Goal: Transaction & Acquisition: Purchase product/service

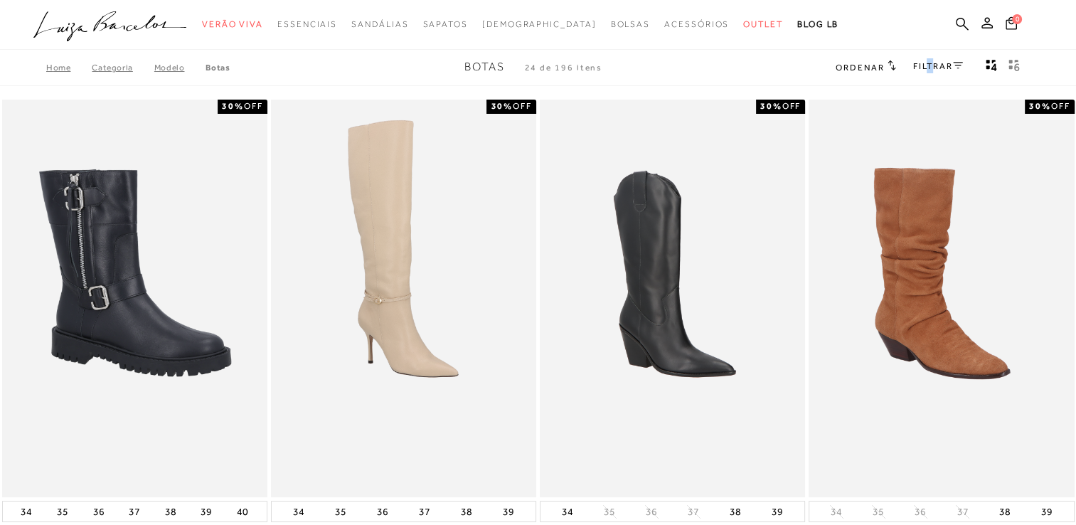
click at [927, 70] on div "FILTRAR" at bounding box center [938, 67] width 50 height 18
click at [929, 63] on link "FILTRAR" at bounding box center [938, 66] width 50 height 10
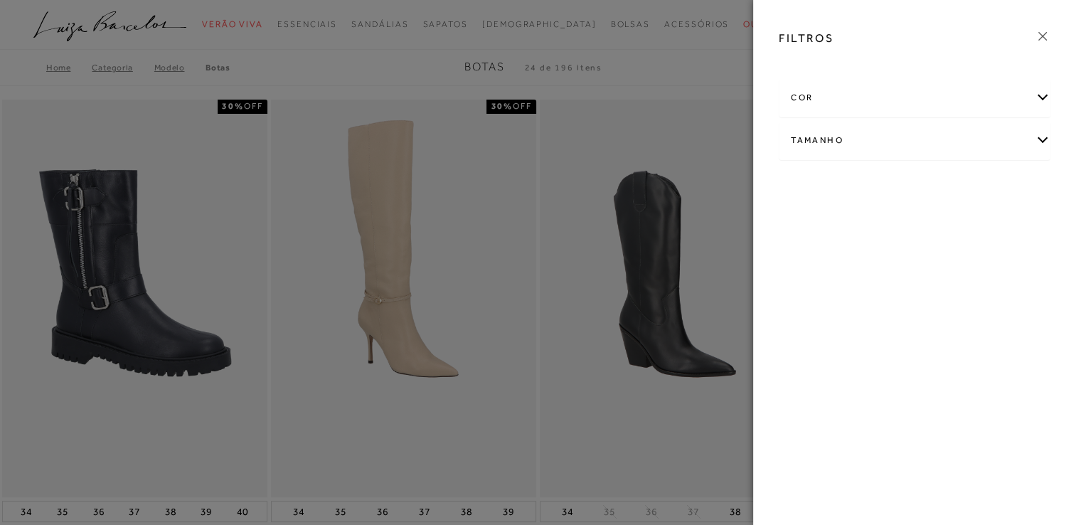
click at [870, 146] on div "Tamanho" at bounding box center [914, 141] width 270 height 38
click at [1008, 184] on span "38" at bounding box center [1000, 186] width 21 height 11
click at [690, 55] on div at bounding box center [538, 262] width 1076 height 525
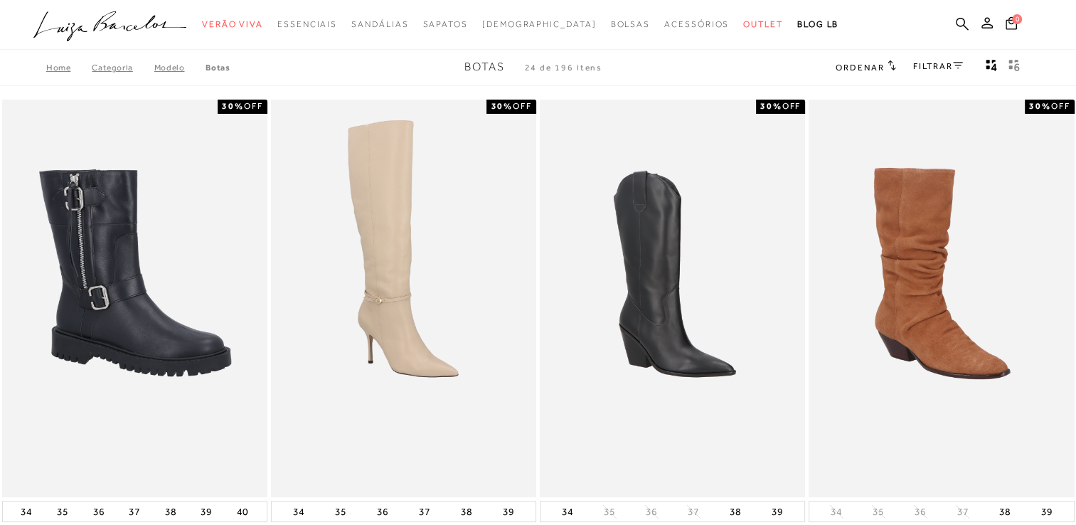
click at [931, 57] on div "Home Categoria Modelo [GEOGRAPHIC_DATA] Botas 24 de 196 itens Ordenar Ordenar p…" at bounding box center [538, 67] width 1076 height 37
click at [940, 65] on link "FILTRAR" at bounding box center [938, 66] width 50 height 10
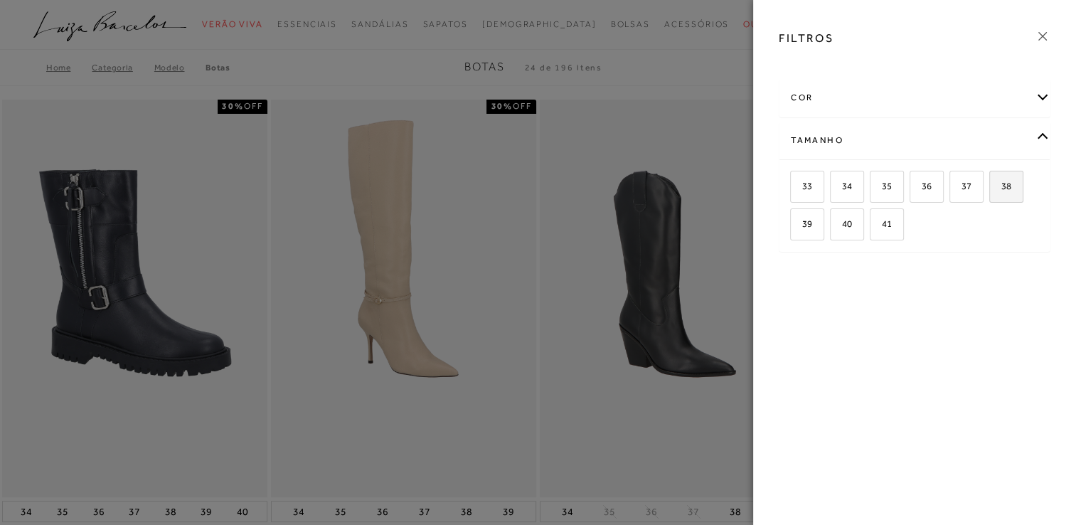
click at [1007, 184] on span "38" at bounding box center [1000, 186] width 21 height 11
click at [1001, 184] on input "38" at bounding box center [994, 188] width 14 height 14
checkbox input "true"
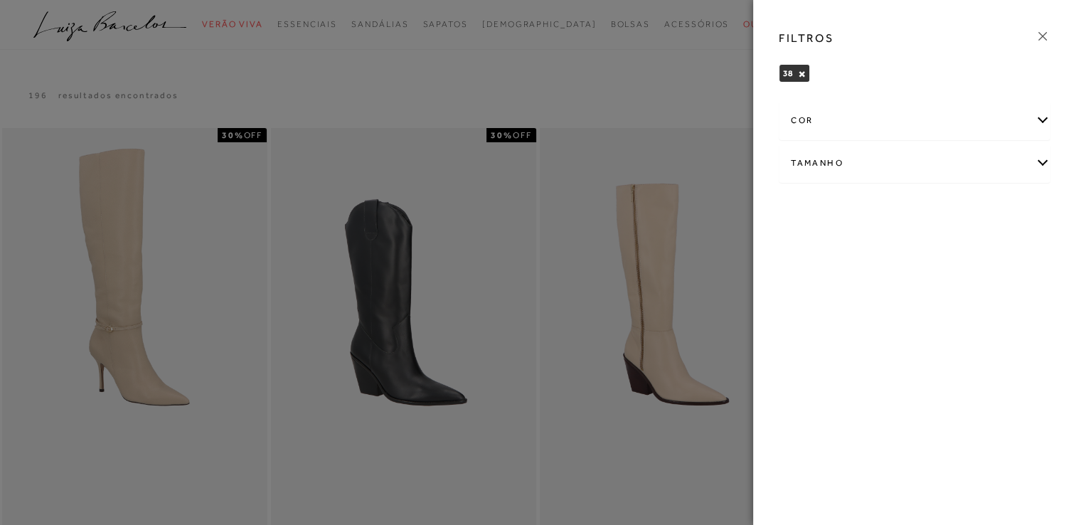
click at [1040, 31] on icon at bounding box center [1043, 36] width 16 height 16
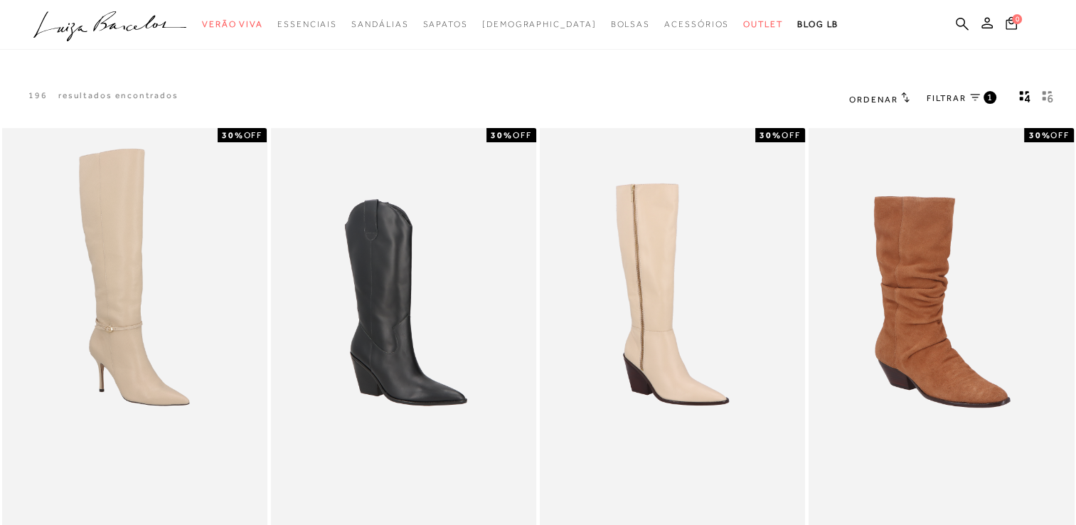
click at [897, 95] on h2 "Ordenar" at bounding box center [879, 99] width 60 height 14
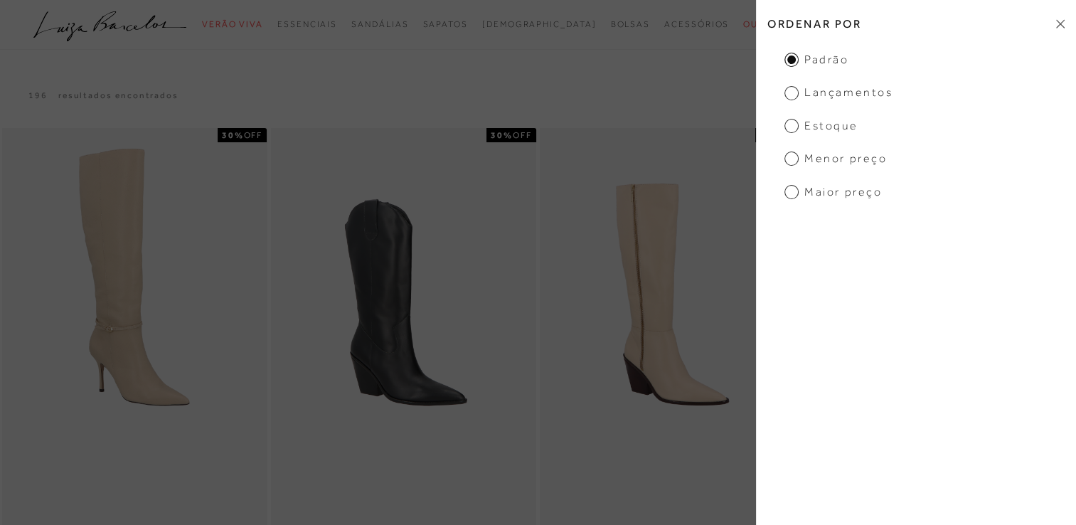
click at [850, 161] on span "Menor Preço" at bounding box center [835, 159] width 102 height 16
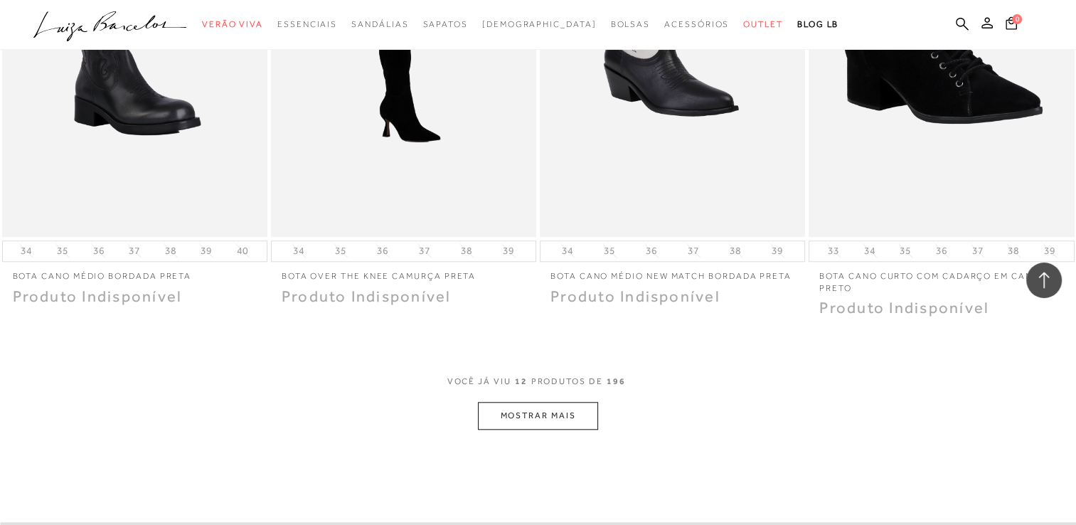
scroll to position [1280, 0]
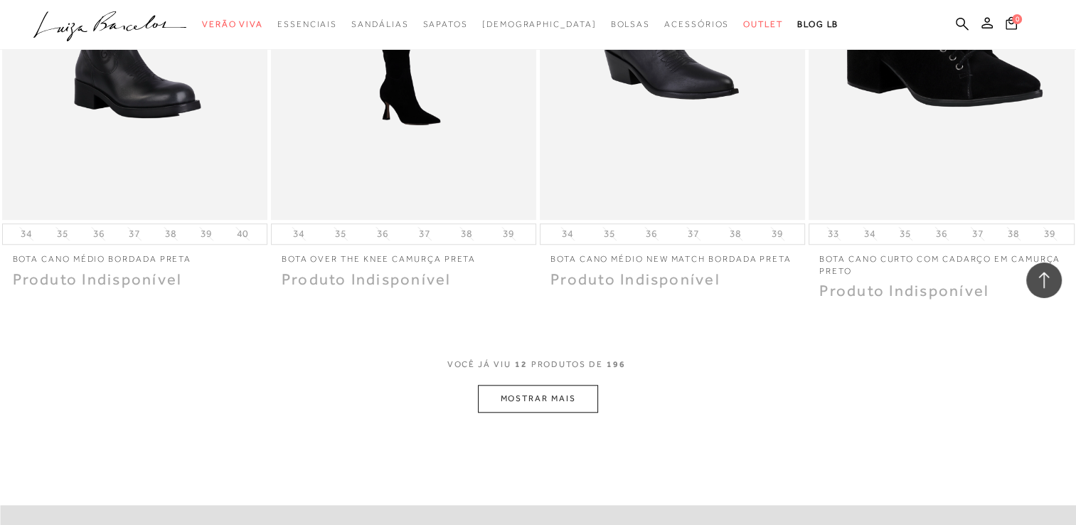
click at [557, 387] on button "MOSTRAR MAIS" at bounding box center [537, 399] width 119 height 28
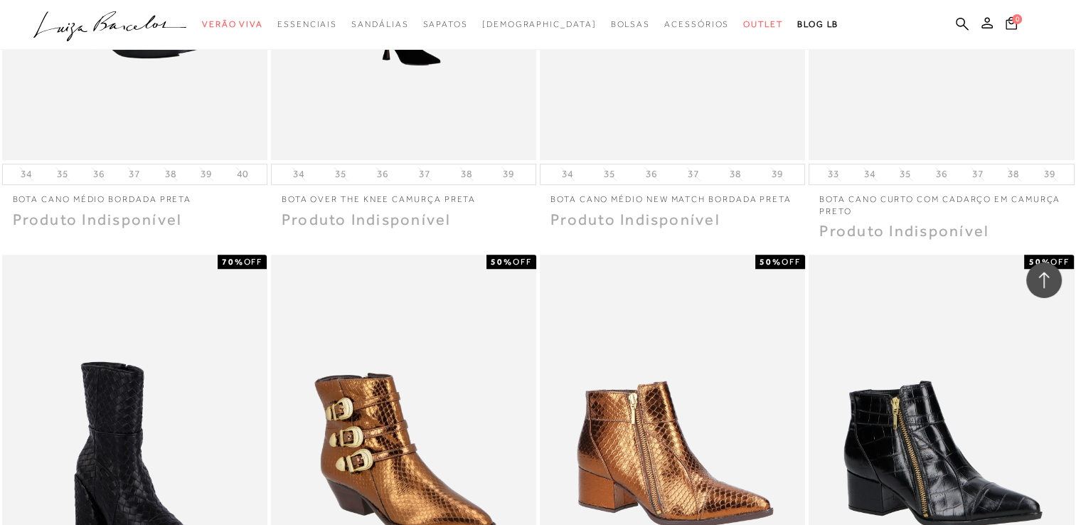
scroll to position [0, 0]
